Goal: Information Seeking & Learning: Learn about a topic

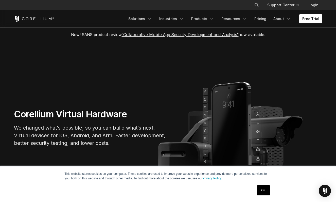
click at [258, 189] on link "OK" at bounding box center [263, 190] width 13 height 10
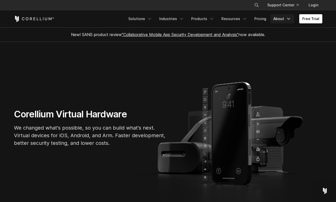
click at [282, 17] on link "About" at bounding box center [283, 18] width 24 height 9
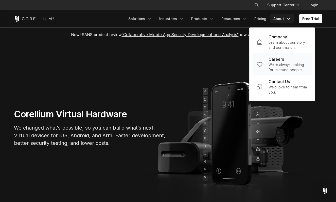
click at [277, 63] on p "We're always looking for talented people." at bounding box center [288, 67] width 39 height 10
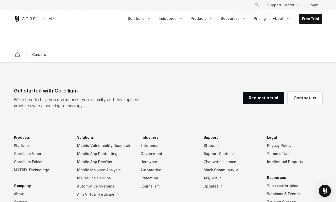
scroll to position [415, 0]
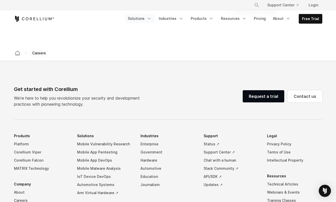
click at [152, 19] on icon "Navigation Menu" at bounding box center [149, 18] width 5 height 5
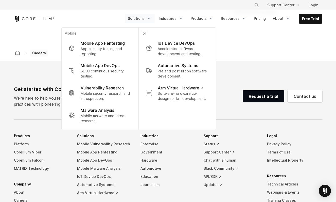
click at [152, 19] on icon "Navigation Menu" at bounding box center [149, 18] width 5 height 5
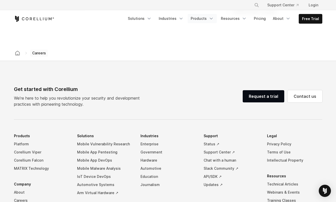
click at [201, 21] on link "Products" at bounding box center [202, 18] width 29 height 9
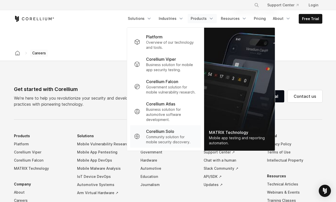
click at [159, 134] on p "Corellium Solo" at bounding box center [160, 131] width 28 height 6
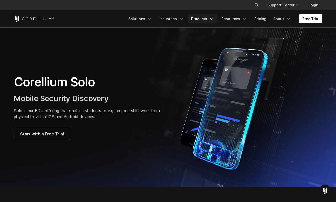
click at [207, 17] on link "Products" at bounding box center [202, 18] width 29 height 9
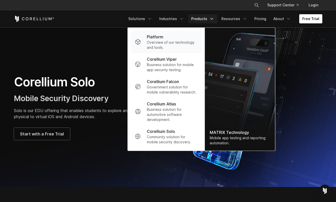
click at [164, 37] on p "Platform" at bounding box center [155, 37] width 17 height 6
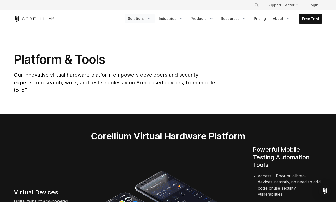
click at [146, 18] on link "Solutions" at bounding box center [140, 18] width 30 height 9
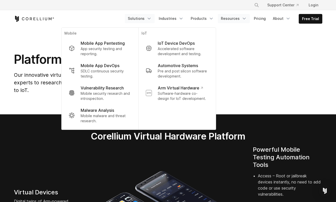
click at [238, 22] on link "Resources" at bounding box center [234, 18] width 32 height 9
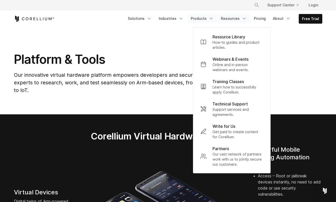
click at [201, 16] on link "Products" at bounding box center [202, 18] width 29 height 9
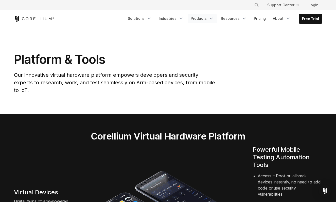
click at [217, 18] on link "Products" at bounding box center [202, 18] width 29 height 9
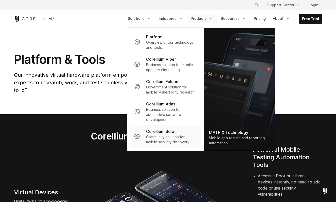
click at [158, 144] on p "Community solution for mobile security discovery." at bounding box center [171, 139] width 51 height 10
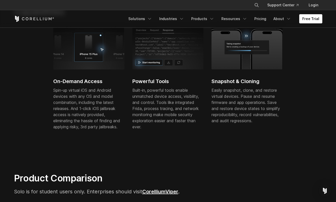
scroll to position [198, 0]
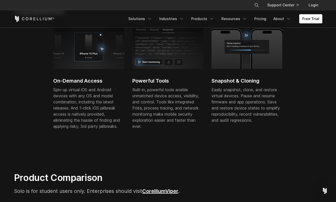
click at [163, 107] on p "Built-in, powerful tools enable unmatched device access, visibility, and contro…" at bounding box center [168, 108] width 71 height 43
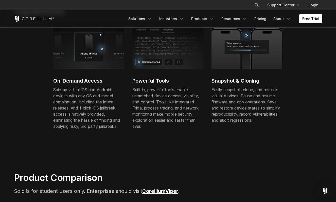
click at [163, 107] on p "Built-in, powerful tools enable unmatched device access, visibility, and contro…" at bounding box center [168, 108] width 71 height 43
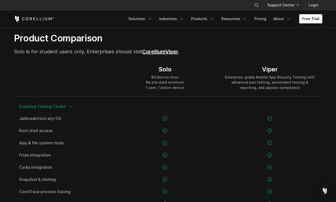
scroll to position [337, 0]
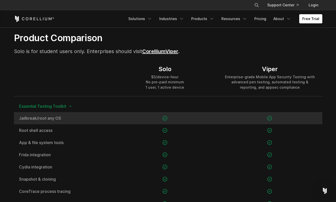
click at [72, 121] on div "Jailbreak/root any OS" at bounding box center [63, 118] width 99 height 12
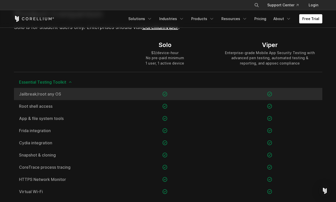
scroll to position [362, 0]
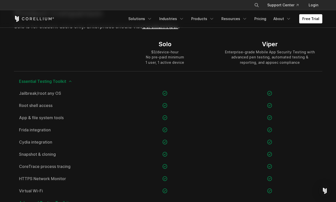
click at [171, 57] on div "$3/device-hour No pre-paid minimum 1 user, 1 active device" at bounding box center [165, 57] width 39 height 15
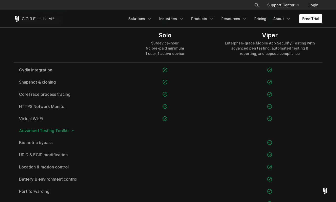
scroll to position [460, 0]
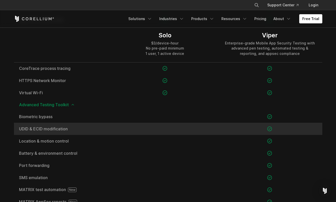
click at [56, 128] on span "UDID & ECID modification" at bounding box center [63, 129] width 89 height 4
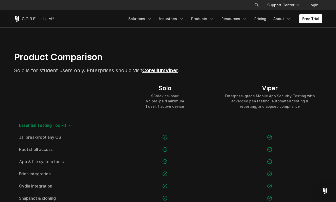
scroll to position [322, 0]
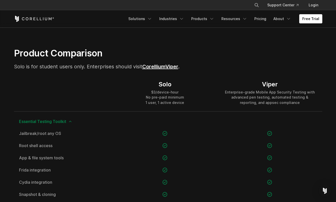
click at [245, 98] on div "Enterprise-grade Mobile App Security Testing with advanced pen testing, automat…" at bounding box center [270, 97] width 95 height 15
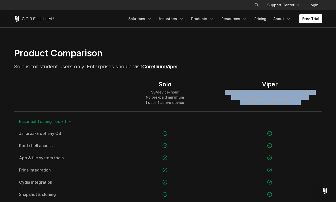
click at [245, 98] on div "Enterprise-grade Mobile App Security Testing with advanced pen testing, automat…" at bounding box center [270, 97] width 95 height 15
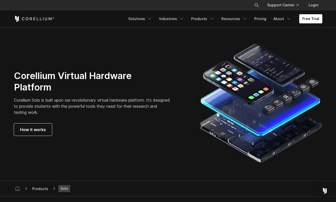
scroll to position [878, 0]
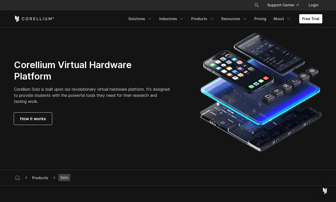
click at [132, 94] on p "Corellium Solo is built upon our revolutionary virtual hardware platform. It's …" at bounding box center [92, 95] width 157 height 18
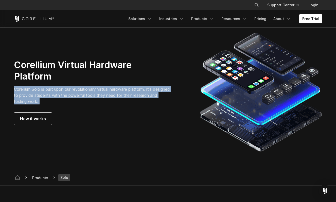
click at [125, 94] on p "Corellium Solo is built upon our revolutionary virtual hardware platform. It's …" at bounding box center [92, 95] width 157 height 18
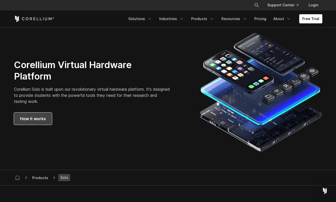
click at [34, 118] on span "How it works" at bounding box center [33, 119] width 26 height 6
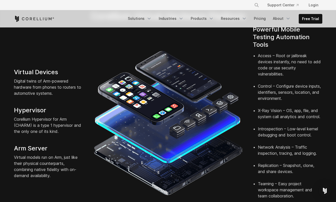
scroll to position [120, 0]
click at [59, 69] on div "Virtual Devices Digital twins of Arm-powered hardware from phones to routers to…" at bounding box center [49, 123] width 80 height 110
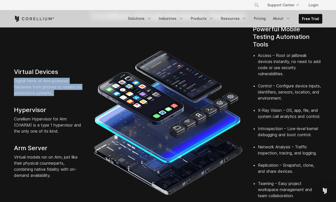
click at [59, 69] on div "Virtual Devices Digital twins of Arm-powered hardware from phones to routers to…" at bounding box center [49, 123] width 80 height 110
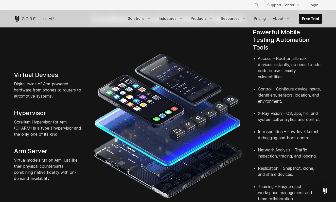
scroll to position [116, 0]
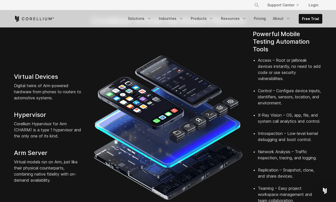
click at [54, 83] on p "Digital twins of Arm-powered hardware from phones to routers to automotive syst…" at bounding box center [49, 92] width 70 height 18
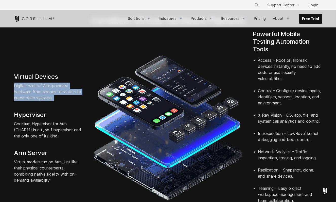
click at [54, 83] on p "Digital twins of Arm-powered hardware from phones to routers to automotive syst…" at bounding box center [49, 92] width 70 height 18
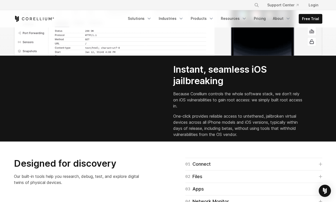
scroll to position [660, 0]
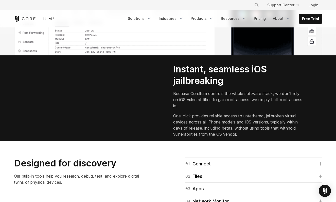
click at [206, 109] on p "Because Corellium controls the whole software stack, we don't rely on iOS vulne…" at bounding box center [238, 99] width 130 height 18
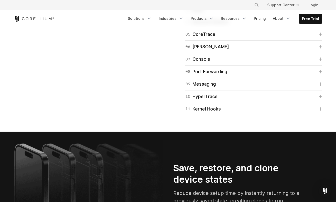
scroll to position [840, 0]
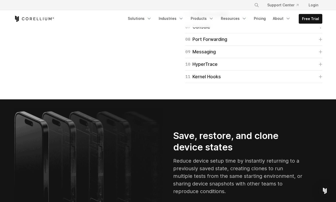
scroll to position [872, 0]
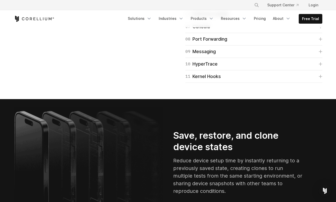
click at [199, 5] on div "05 CoreTrace" at bounding box center [201, 1] width 30 height 7
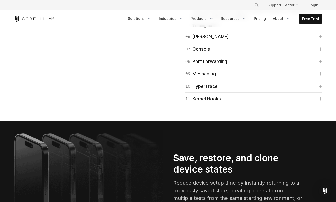
click at [199, 28] on span "Tracing calls" at bounding box center [205, 26] width 27 height 4
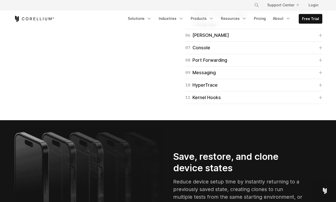
scroll to position [874, 0]
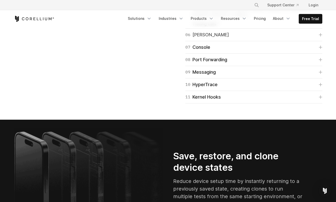
click at [203, 38] on div "06 Frida" at bounding box center [208, 34] width 44 height 7
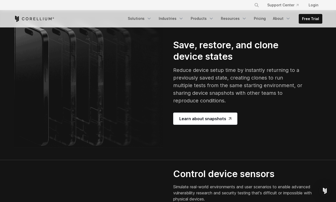
scroll to position [1013, 0]
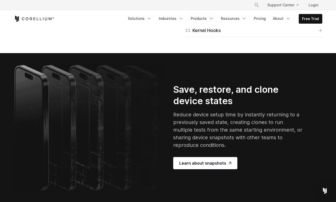
click at [198, 22] on div "10 HyperTrace" at bounding box center [202, 17] width 32 height 7
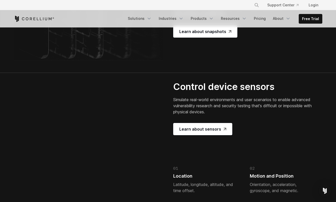
scroll to position [1174, 0]
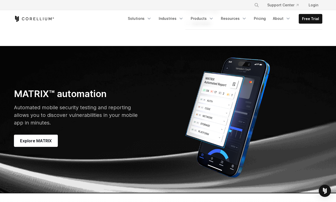
scroll to position [1534, 0]
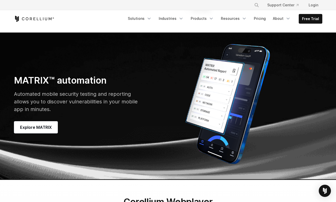
scroll to position [1548, 0]
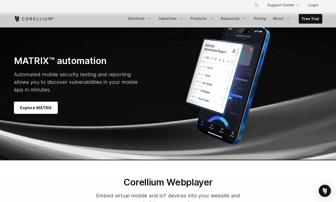
scroll to position [1568, 0]
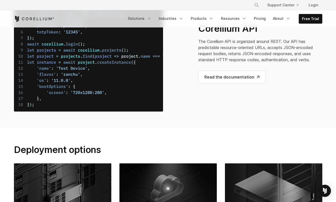
scroll to position [2087, 0]
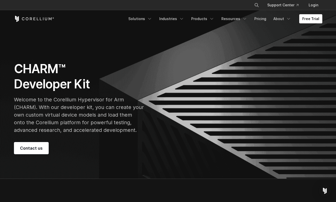
click at [78, 110] on p "Welcome to the Corellium Hypervisor for Arm (CHARM). With our developer kit, yo…" at bounding box center [79, 115] width 130 height 38
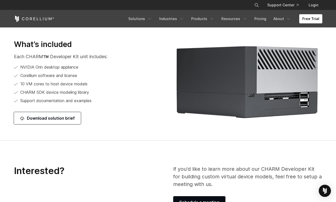
scroll to position [649, 0]
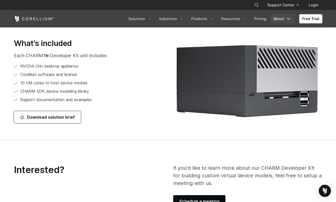
click at [281, 18] on link "About" at bounding box center [283, 18] width 24 height 9
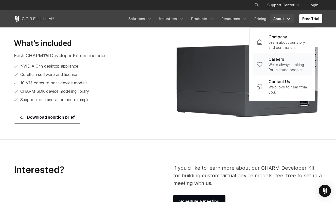
click at [270, 65] on link "Careers We're always looking for talented people." at bounding box center [282, 64] width 59 height 22
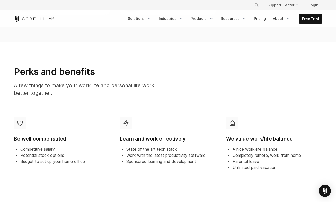
scroll to position [275, 0]
